Goal: Transaction & Acquisition: Purchase product/service

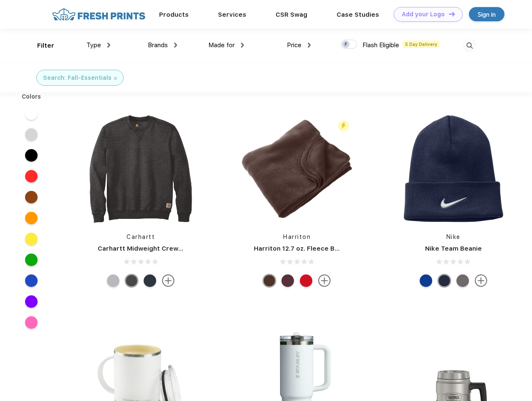
click at [425, 14] on link "Add your Logo Design Tool" at bounding box center [428, 14] width 69 height 15
click at [0, 0] on div "Design Tool" at bounding box center [0, 0] width 0 height 0
click at [448, 14] on link "Add your Logo Design Tool" at bounding box center [428, 14] width 69 height 15
click at [40, 45] on div "Filter" at bounding box center [45, 46] width 17 height 10
click at [98, 45] on span "Type" at bounding box center [93, 45] width 15 height 8
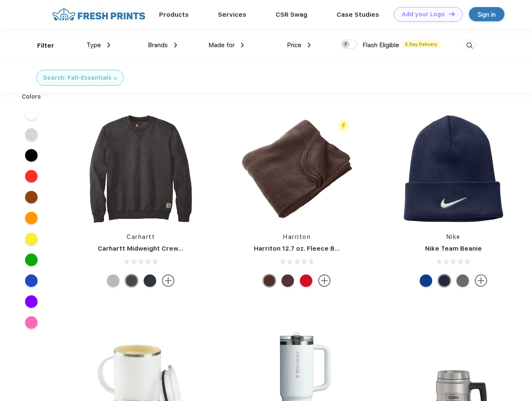
click at [162, 45] on span "Brands" at bounding box center [158, 45] width 20 height 8
click at [226, 45] on span "Made for" at bounding box center [221, 45] width 26 height 8
click at [299, 45] on span "Price" at bounding box center [294, 45] width 15 height 8
click at [349, 45] on div at bounding box center [349, 44] width 16 height 9
click at [346, 45] on input "checkbox" at bounding box center [343, 41] width 5 height 5
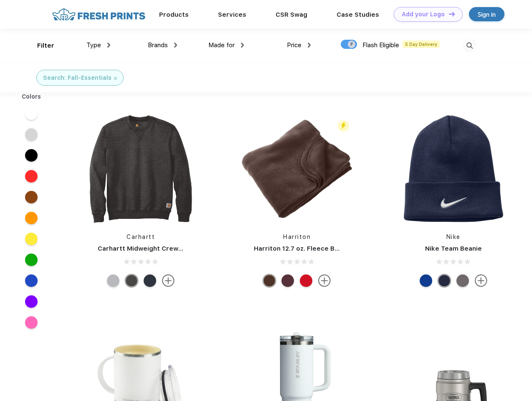
click at [469, 45] on img at bounding box center [469, 46] width 14 height 14
